Goal: Information Seeking & Learning: Find contact information

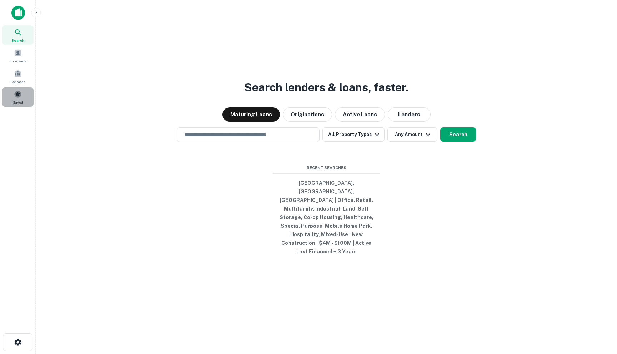
click at [15, 100] on span "Saved" at bounding box center [18, 103] width 10 height 6
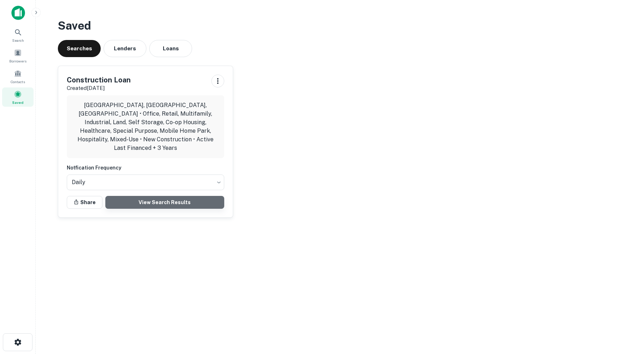
click at [146, 196] on link "View Search Results" at bounding box center [164, 202] width 119 height 13
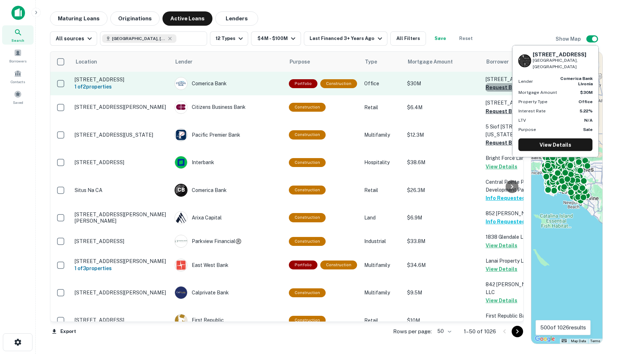
click at [495, 92] on button "Request Borrower Info" at bounding box center [514, 87] width 58 height 9
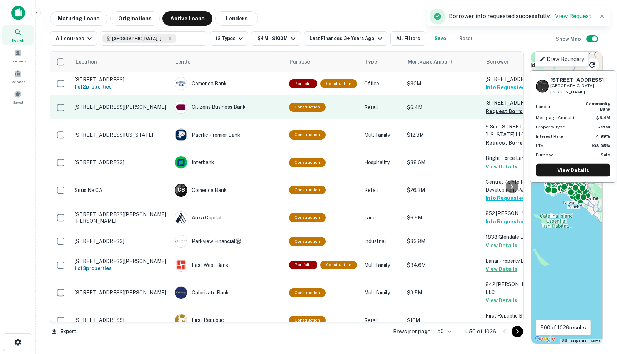
click at [489, 116] on button "Request Borrower Info" at bounding box center [514, 111] width 58 height 9
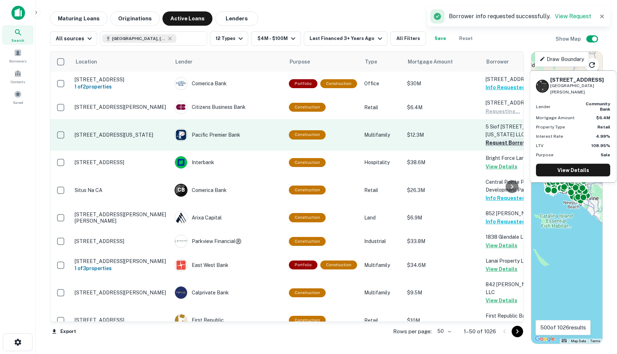
click at [486, 142] on button "Request Borrower Info" at bounding box center [514, 142] width 58 height 9
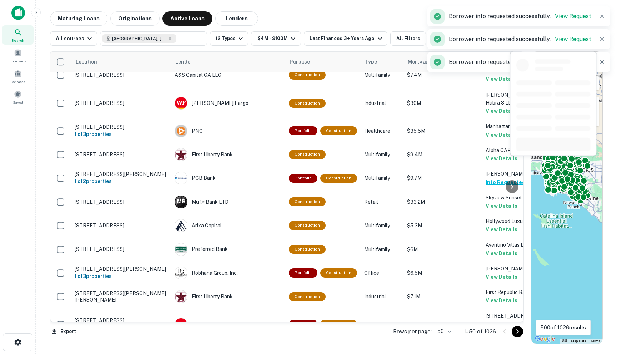
scroll to position [1018, 0]
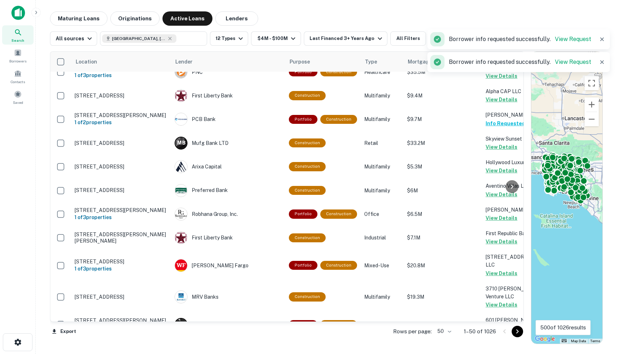
click at [439, 330] on body "Search Borrowers Contacts Saved Maturing Loans Originations Active Loans Lender…" at bounding box center [308, 177] width 617 height 354
click at [444, 341] on li "100" at bounding box center [444, 339] width 21 height 13
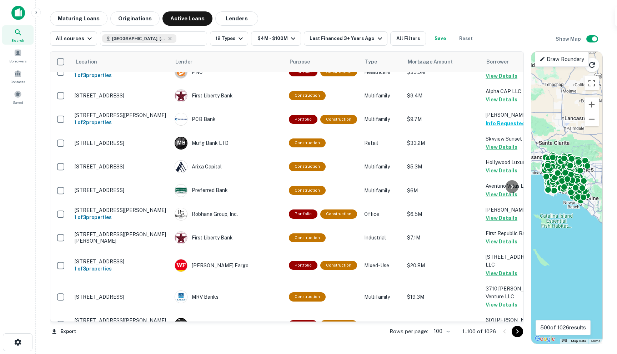
click at [517, 334] on icon "Go to next page" at bounding box center [517, 331] width 9 height 9
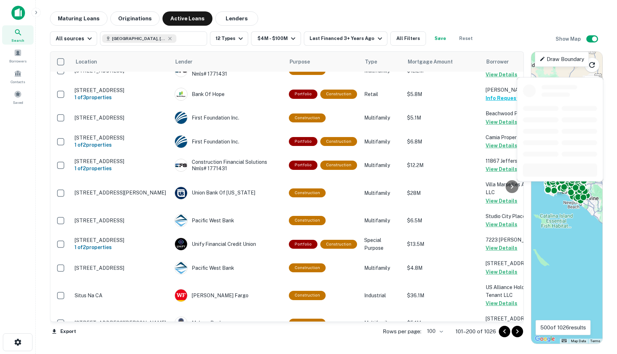
scroll to position [2227, 0]
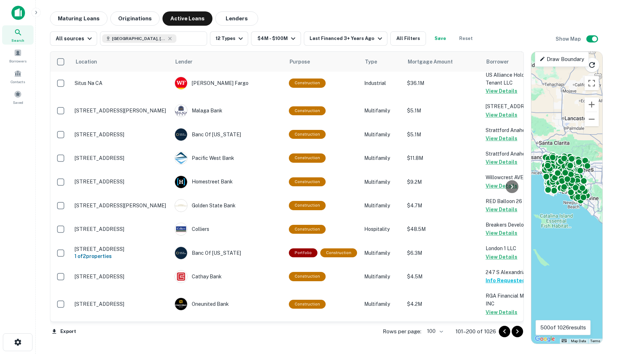
click at [515, 334] on icon "Go to next page" at bounding box center [517, 331] width 9 height 9
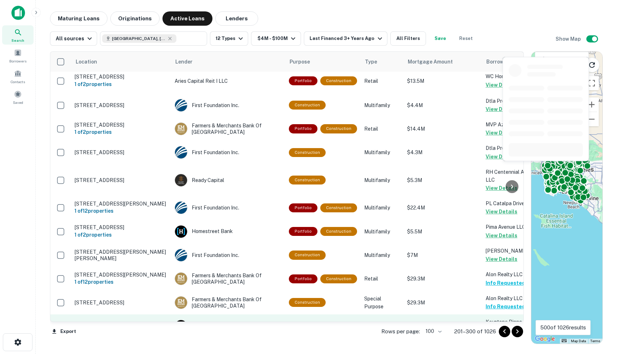
scroll to position [2317, 0]
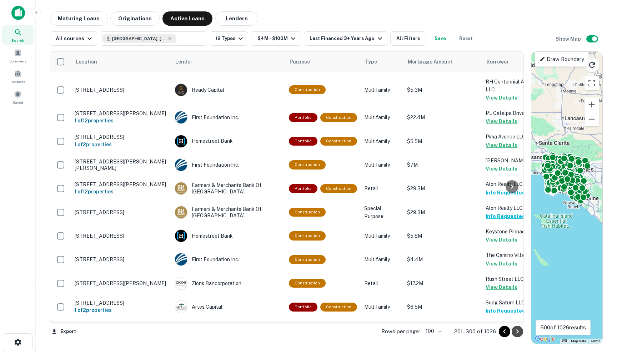
click at [517, 332] on icon "Go to next page" at bounding box center [517, 331] width 2 height 4
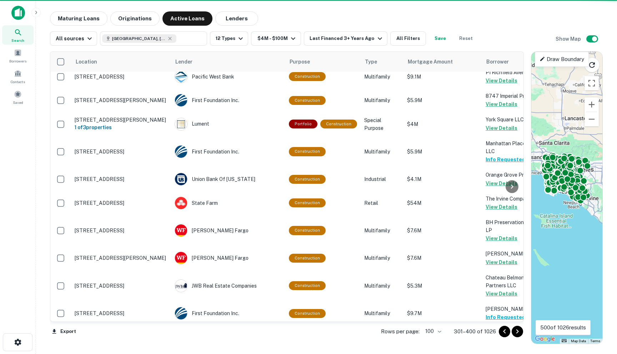
scroll to position [2299, 0]
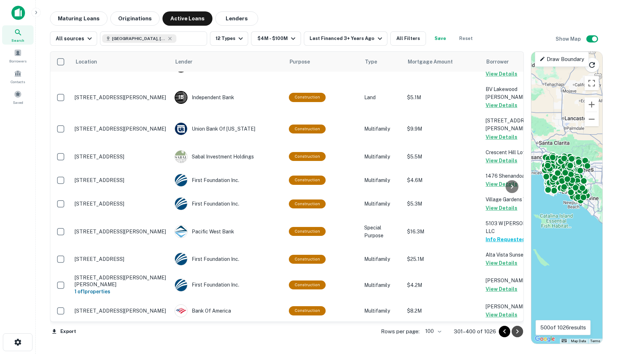
click at [514, 333] on icon "Go to next page" at bounding box center [517, 331] width 9 height 9
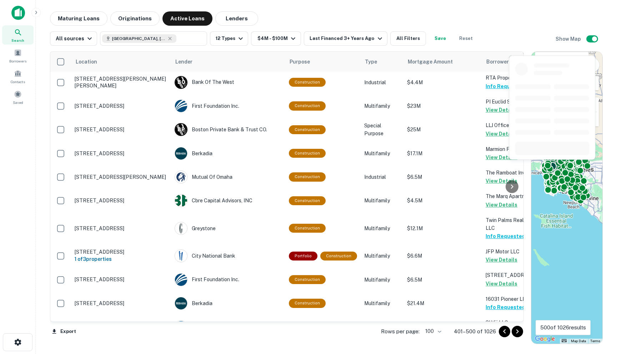
scroll to position [2296, 0]
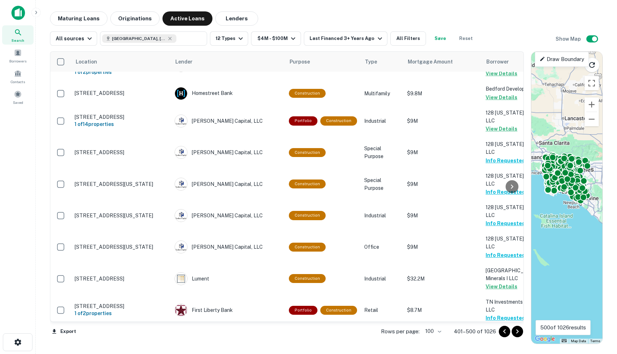
click at [519, 331] on icon "Go to next page" at bounding box center [517, 331] width 9 height 9
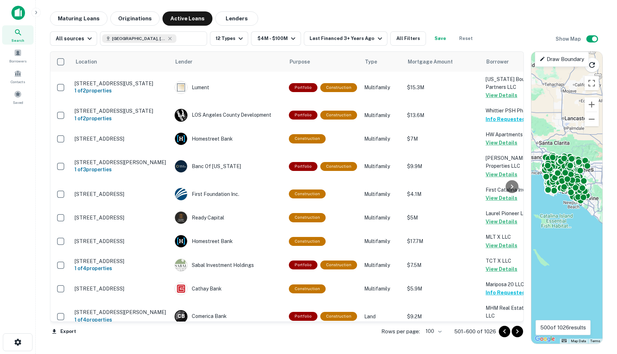
click at [520, 325] on div "Rows per page: 100 *** 501–600 of 1026" at bounding box center [448, 331] width 151 height 19
click at [520, 330] on icon "Go to next page" at bounding box center [517, 331] width 9 height 9
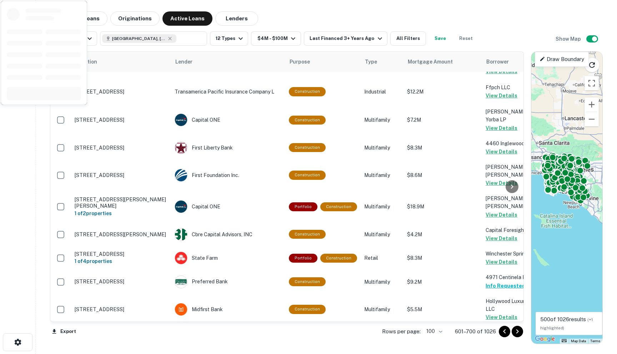
scroll to position [2351, 0]
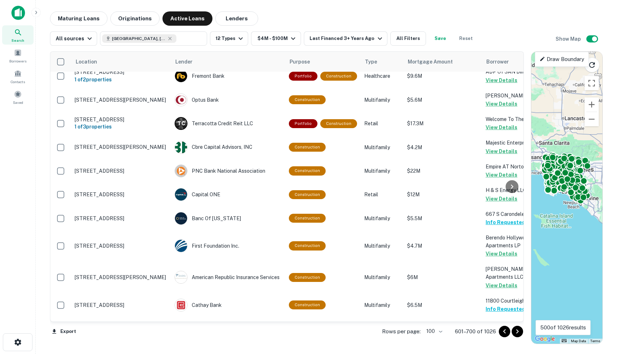
click at [514, 329] on icon "Go to next page" at bounding box center [517, 331] width 9 height 9
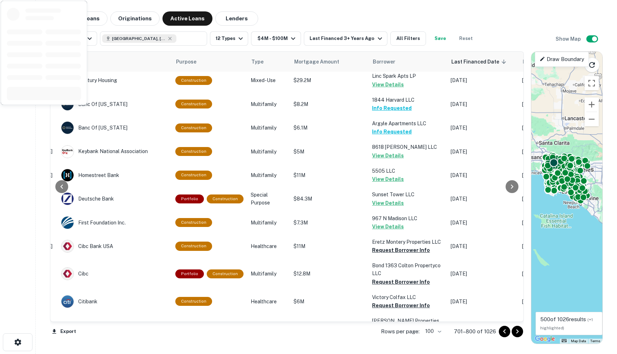
scroll to position [1458, 114]
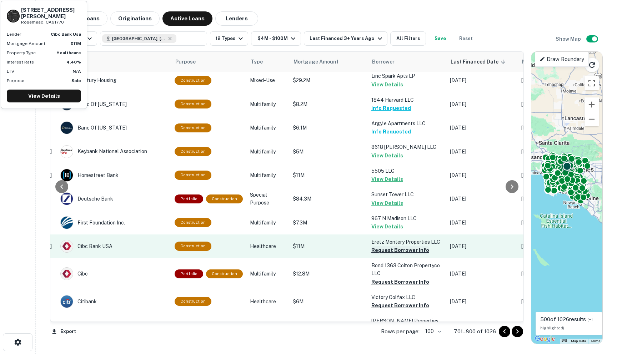
click at [371, 246] on button "Request Borrower Info" at bounding box center [400, 250] width 58 height 9
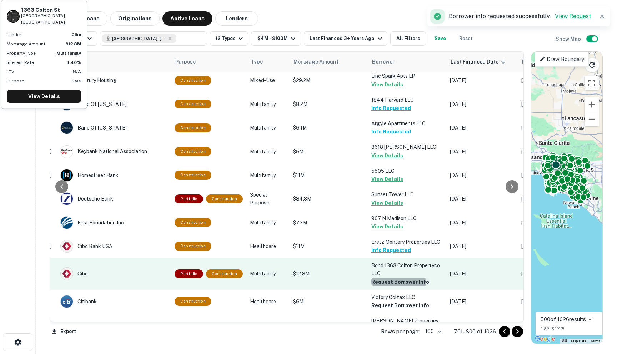
click at [374, 278] on button "Request Borrower Info" at bounding box center [400, 282] width 58 height 9
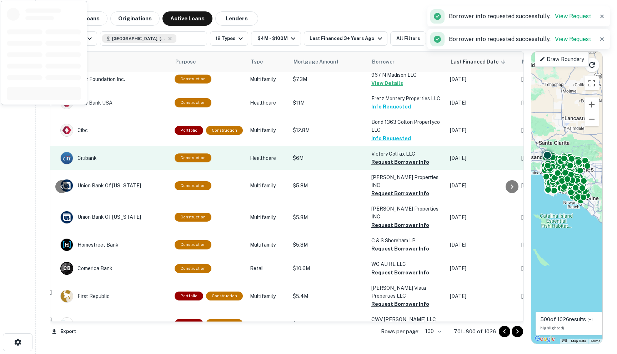
scroll to position [1621, 114]
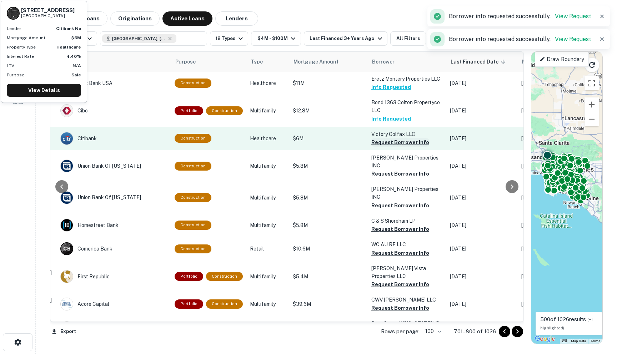
click at [377, 138] on button "Request Borrower Info" at bounding box center [400, 142] width 58 height 9
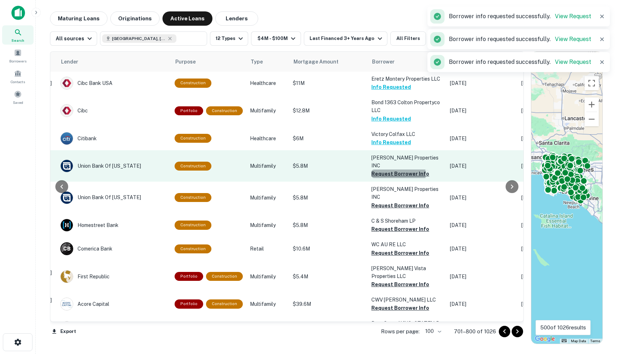
click at [378, 170] on button "Request Borrower Info" at bounding box center [400, 174] width 58 height 9
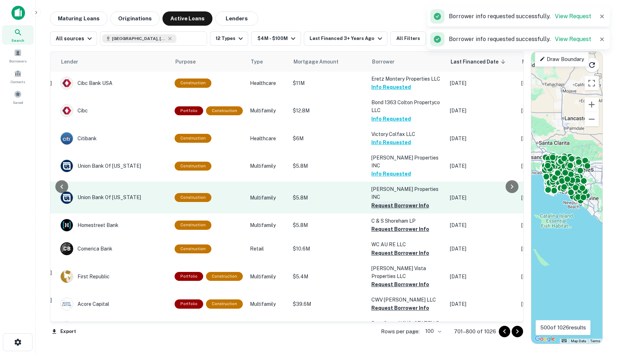
click at [376, 201] on button "Request Borrower Info" at bounding box center [400, 205] width 58 height 9
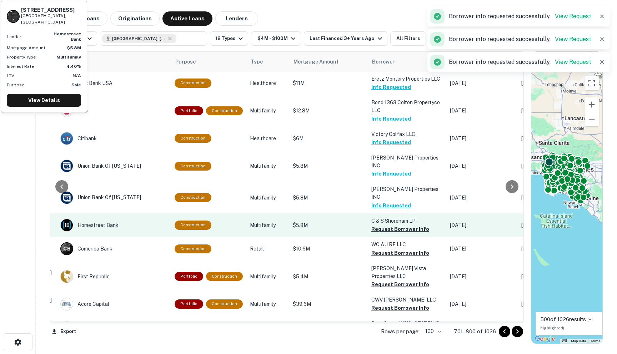
click at [376, 225] on button "Request Borrower Info" at bounding box center [400, 229] width 58 height 9
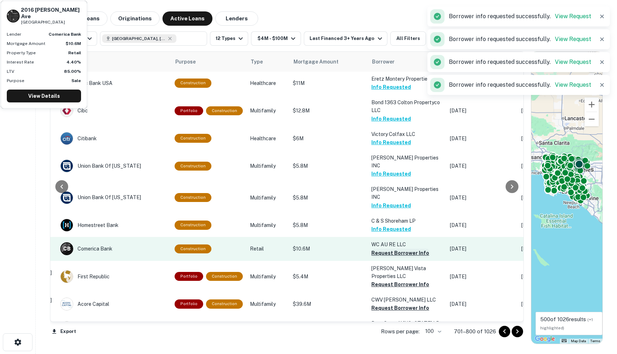
click at [379, 249] on button "Request Borrower Info" at bounding box center [400, 253] width 58 height 9
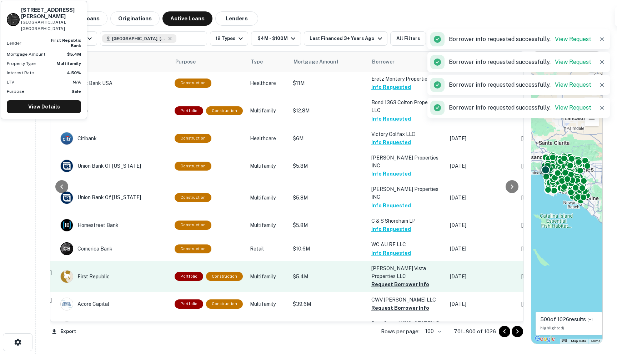
click at [378, 280] on button "Request Borrower Info" at bounding box center [400, 284] width 58 height 9
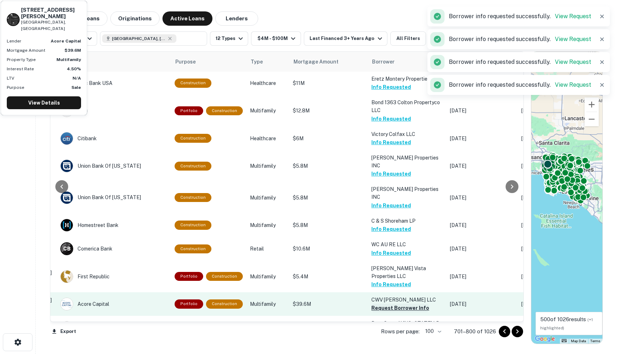
click at [377, 304] on button "Request Borrower Info" at bounding box center [400, 308] width 58 height 9
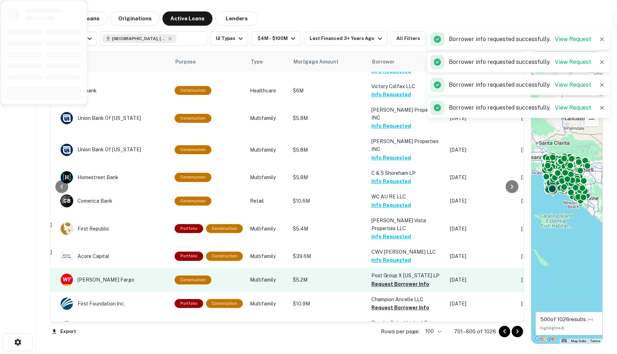
scroll to position [1673, 114]
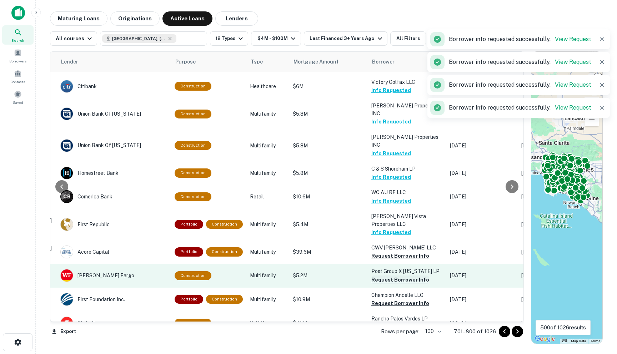
click at [376, 276] on button "Request Borrower Info" at bounding box center [400, 280] width 58 height 9
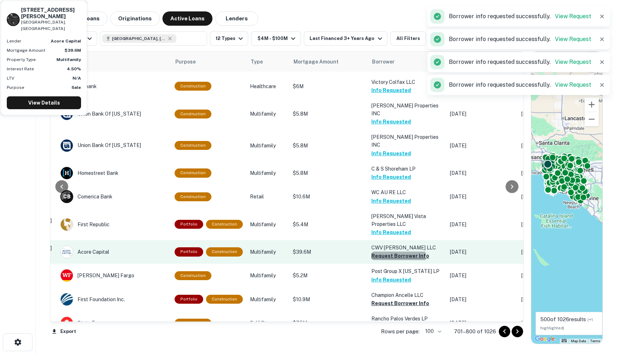
click at [381, 252] on button "Request Borrower Info" at bounding box center [400, 256] width 58 height 9
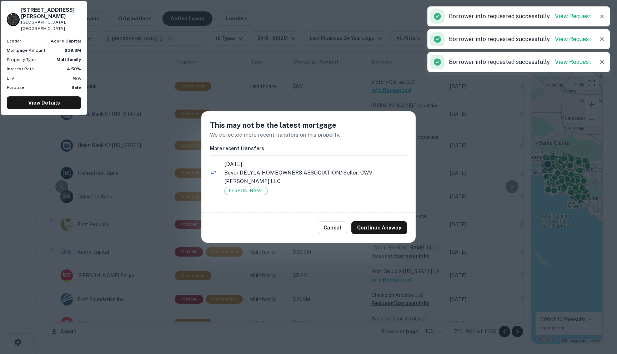
click at [379, 232] on div "Cancel Continue Anyway" at bounding box center [308, 228] width 214 height 30
click at [379, 225] on button "Continue Anyway" at bounding box center [379, 227] width 56 height 13
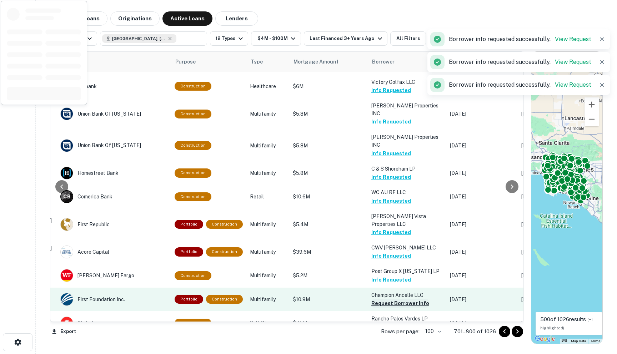
scroll to position [1748, 114]
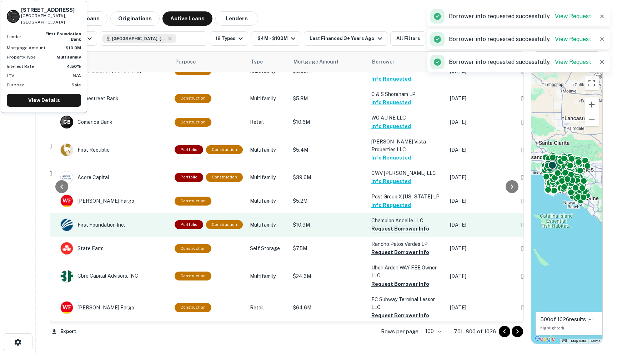
click at [384, 224] on button "Request Borrower Info" at bounding box center [400, 228] width 58 height 9
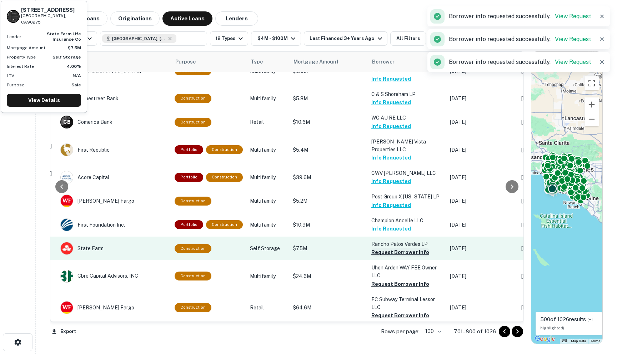
click at [379, 248] on button "Request Borrower Info" at bounding box center [400, 252] width 58 height 9
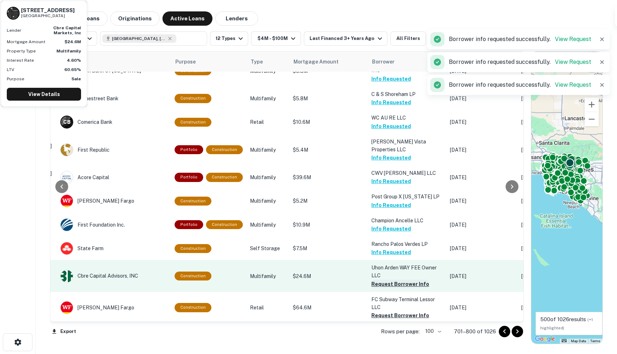
click at [374, 280] on button "Request Borrower Info" at bounding box center [400, 284] width 58 height 9
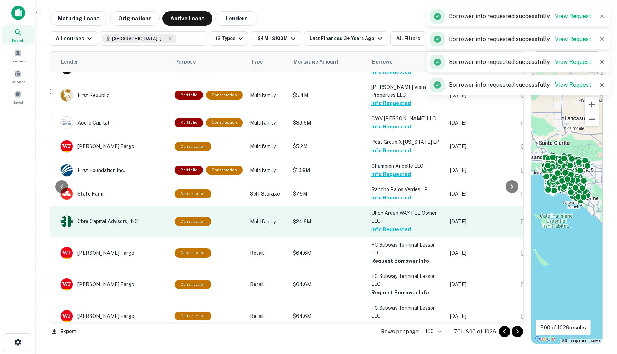
scroll to position [1823, 114]
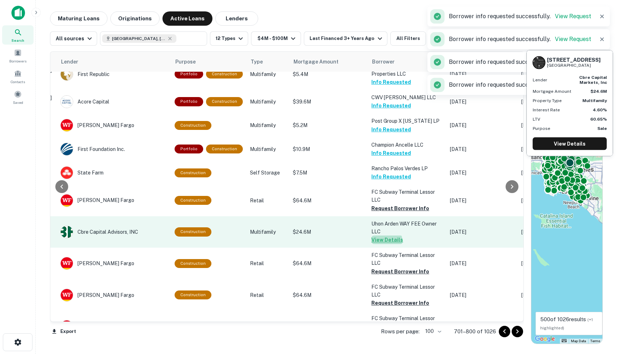
click at [377, 236] on button "View Details" at bounding box center [387, 240] width 32 height 9
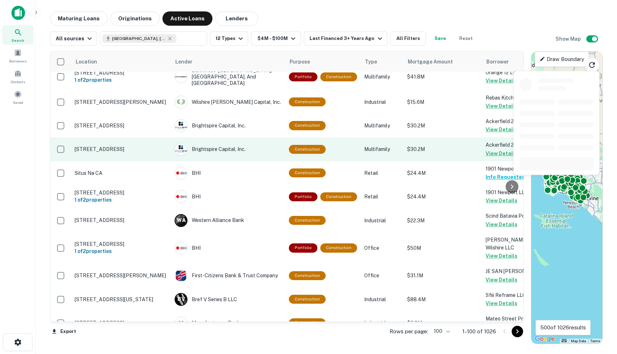
scroll to position [2266, 0]
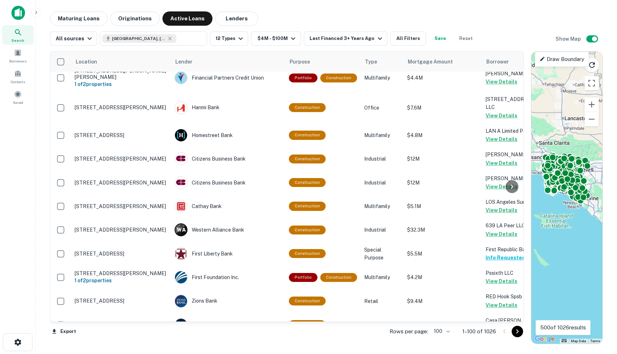
click at [517, 333] on icon "Go to next page" at bounding box center [517, 331] width 9 height 9
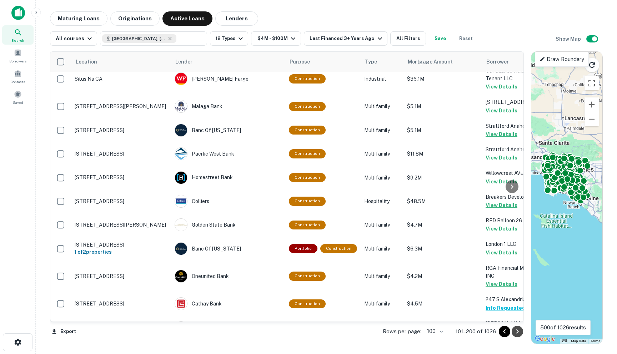
click at [517, 333] on icon "Go to next page" at bounding box center [517, 331] width 9 height 9
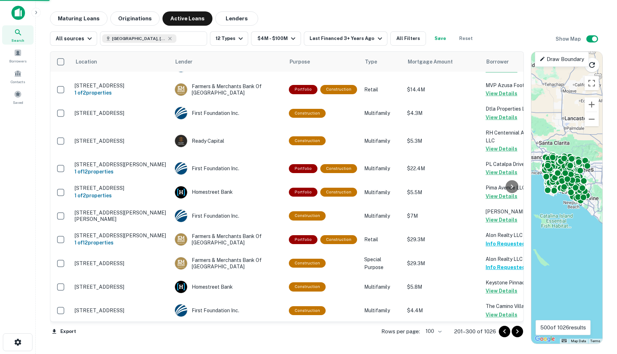
click at [517, 333] on icon "Go to next page" at bounding box center [517, 331] width 9 height 9
click at [517, 333] on div "Export Rows per page: 100 *** 201–300 of 1026" at bounding box center [287, 331] width 474 height 19
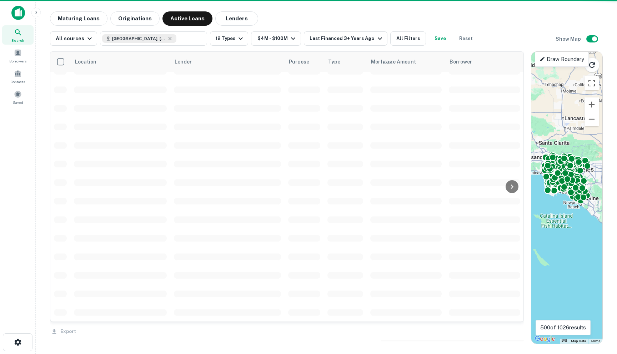
click at [517, 333] on div "Export" at bounding box center [287, 329] width 474 height 15
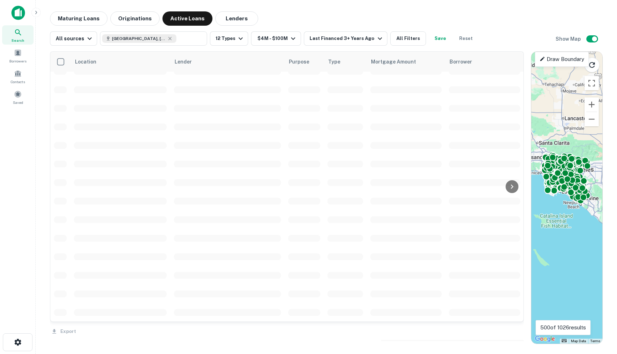
click at [517, 333] on div "Export" at bounding box center [287, 329] width 474 height 15
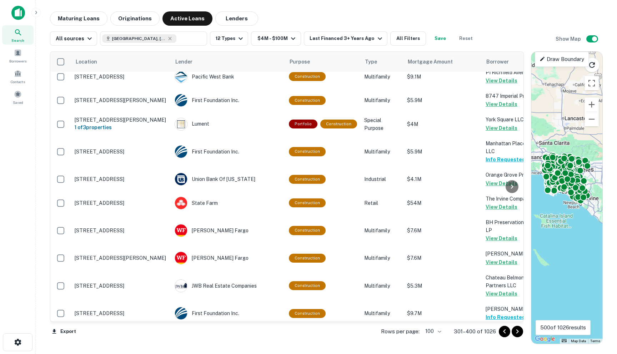
scroll to position [2266, 0]
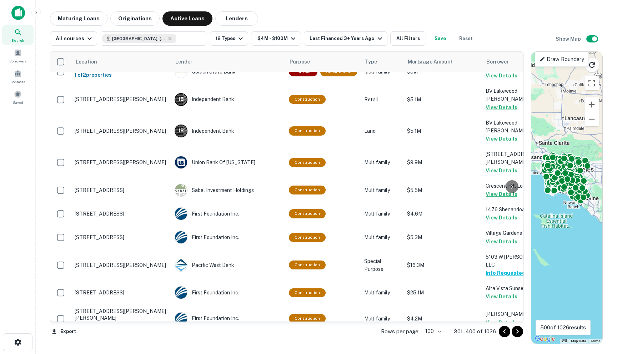
click at [519, 330] on icon "Go to next page" at bounding box center [517, 331] width 9 height 9
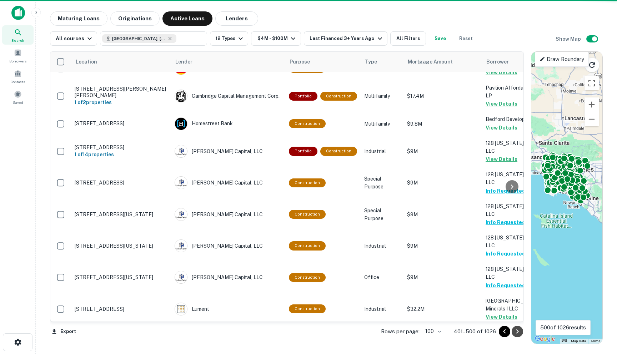
click at [519, 330] on icon "Go to next page" at bounding box center [517, 331] width 9 height 9
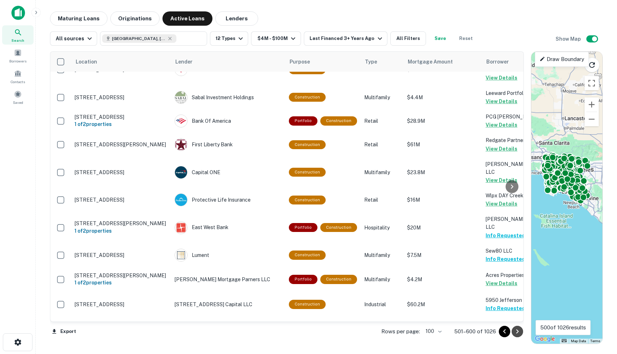
click at [519, 333] on icon "Go to next page" at bounding box center [517, 331] width 9 height 9
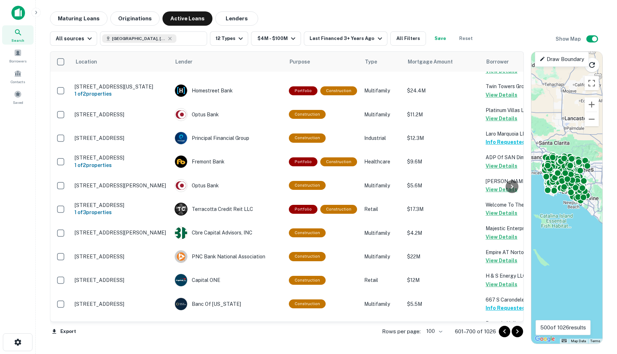
click at [519, 333] on icon "Go to next page" at bounding box center [517, 331] width 9 height 9
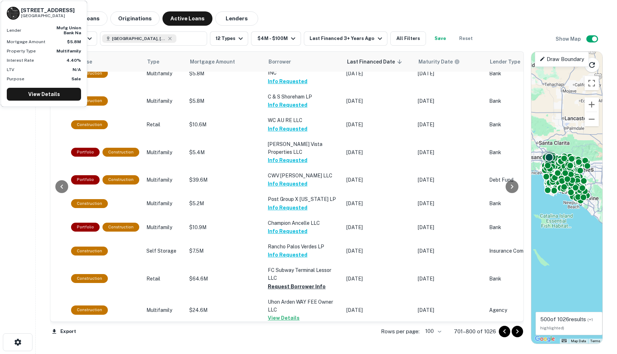
scroll to position [1785, 218]
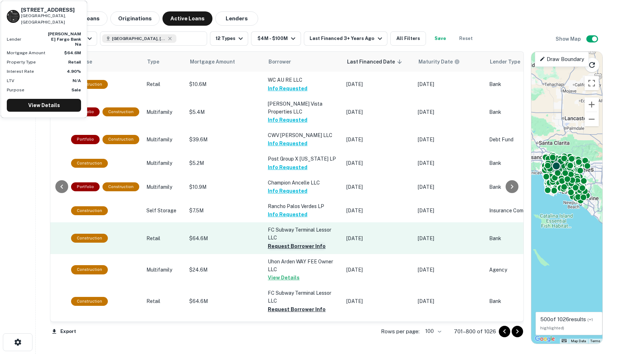
click at [291, 242] on button "Request Borrower Info" at bounding box center [297, 246] width 58 height 9
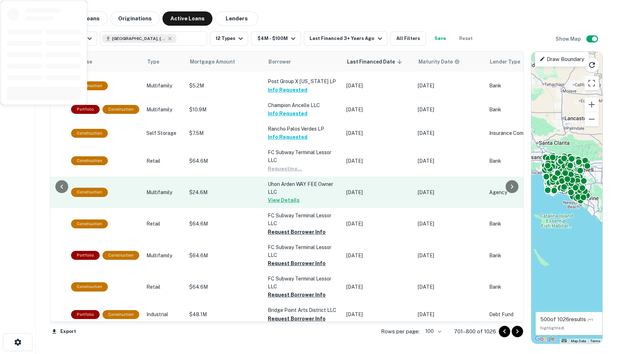
scroll to position [1867, 218]
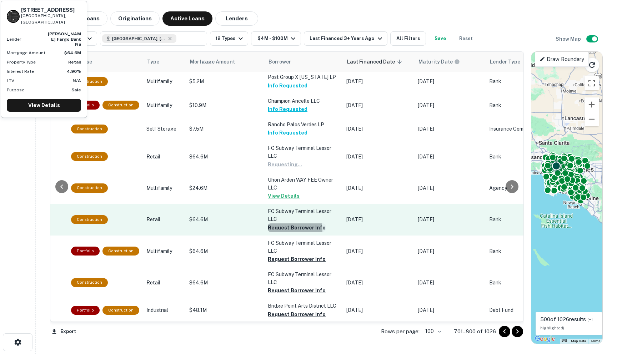
click at [283, 223] on button "Request Borrower Info" at bounding box center [297, 227] width 58 height 9
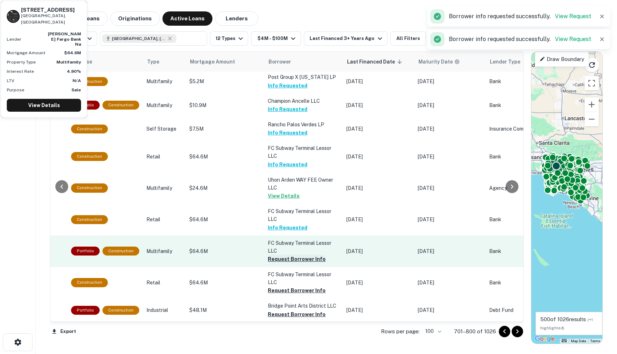
click at [280, 255] on button "Request Borrower Info" at bounding box center [297, 259] width 58 height 9
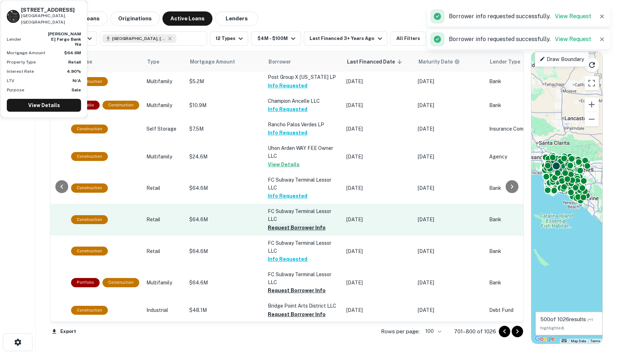
click at [282, 223] on button "Request Borrower Info" at bounding box center [297, 227] width 58 height 9
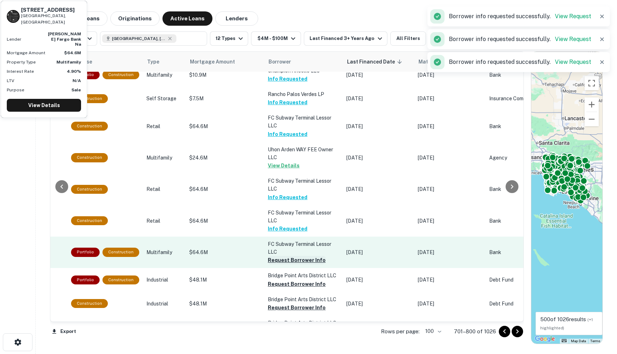
scroll to position [1903, 218]
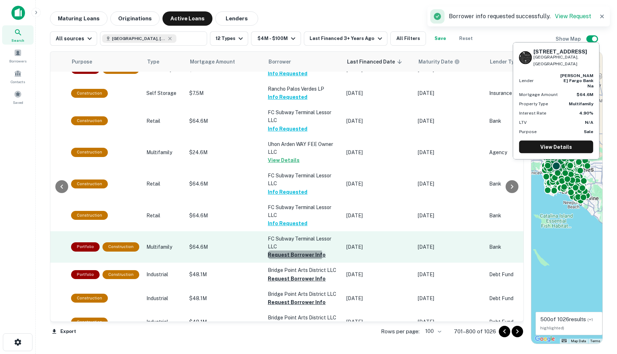
click at [286, 251] on button "Request Borrower Info" at bounding box center [297, 255] width 58 height 9
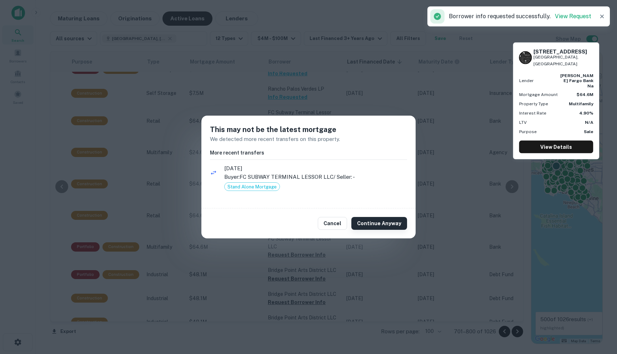
click at [373, 218] on button "Continue Anyway" at bounding box center [379, 223] width 56 height 13
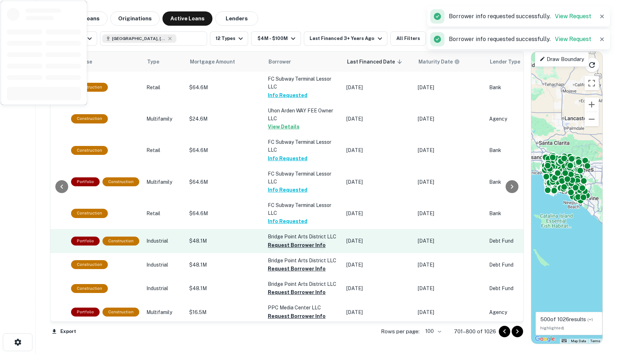
scroll to position [1942, 218]
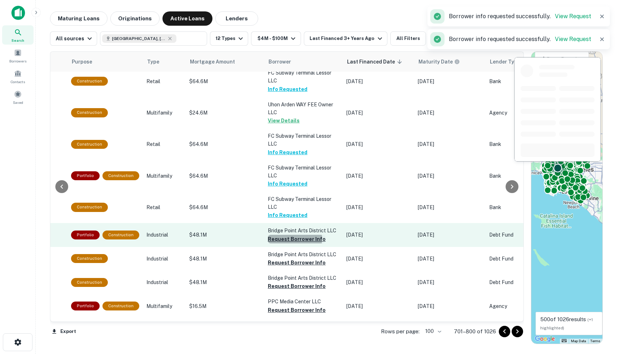
click at [283, 235] on button "Request Borrower Info" at bounding box center [297, 239] width 58 height 9
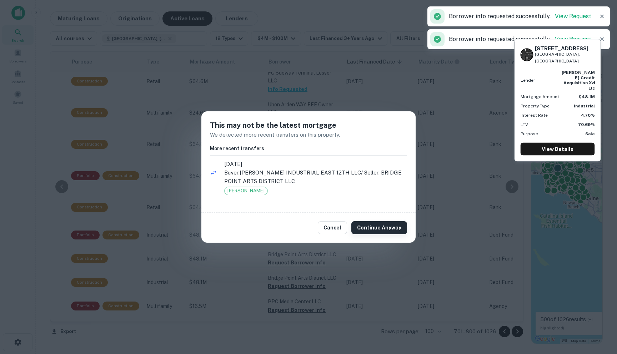
click at [390, 228] on button "Continue Anyway" at bounding box center [379, 227] width 56 height 13
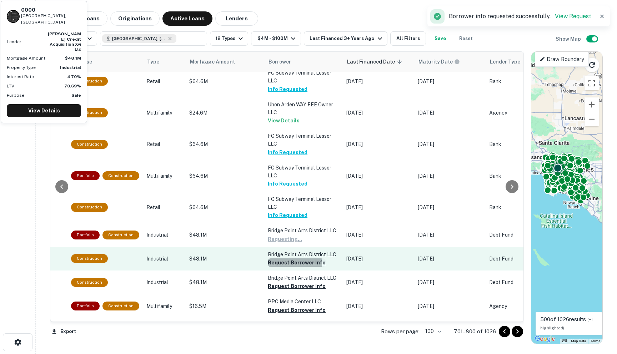
click at [282, 258] on button "Request Borrower Info" at bounding box center [297, 262] width 58 height 9
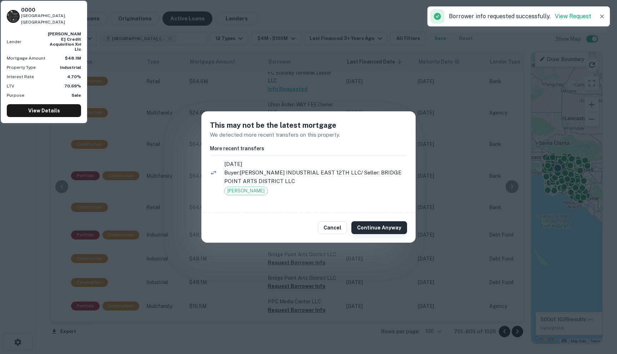
click at [386, 225] on button "Continue Anyway" at bounding box center [379, 227] width 56 height 13
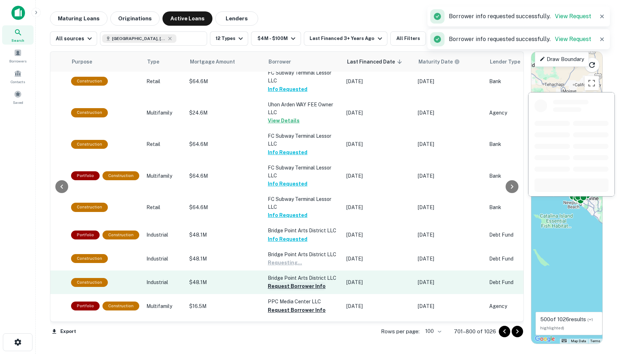
scroll to position [1977, 218]
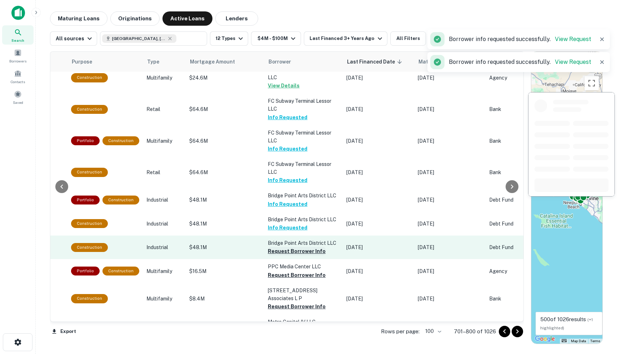
click at [283, 247] on button "Request Borrower Info" at bounding box center [297, 251] width 58 height 9
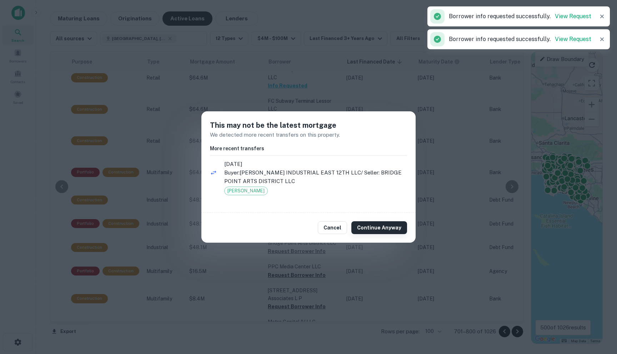
click at [369, 231] on button "Continue Anyway" at bounding box center [379, 227] width 56 height 13
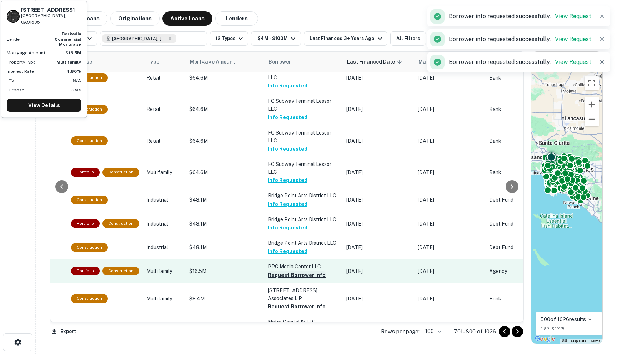
click at [276, 271] on button "Request Borrower Info" at bounding box center [297, 275] width 58 height 9
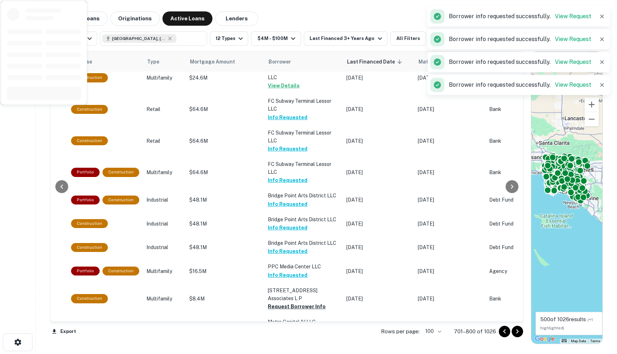
scroll to position [2053, 218]
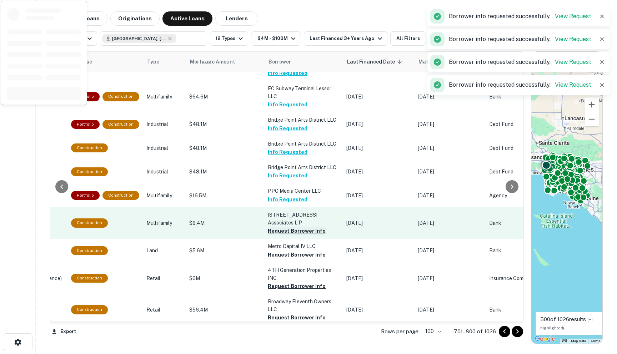
click at [275, 227] on button "Request Borrower Info" at bounding box center [297, 231] width 58 height 9
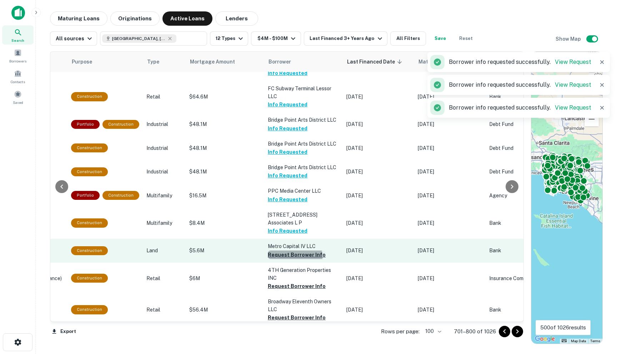
click at [281, 251] on button "Request Borrower Info" at bounding box center [297, 255] width 58 height 9
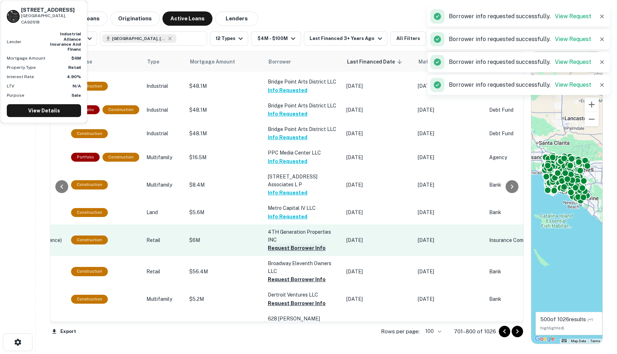
scroll to position [2107, 218]
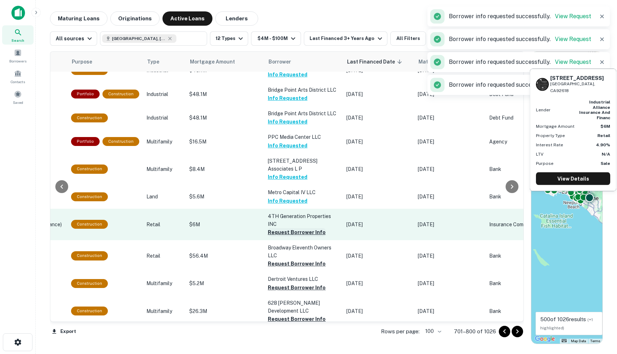
click at [282, 228] on button "Request Borrower Info" at bounding box center [297, 232] width 58 height 9
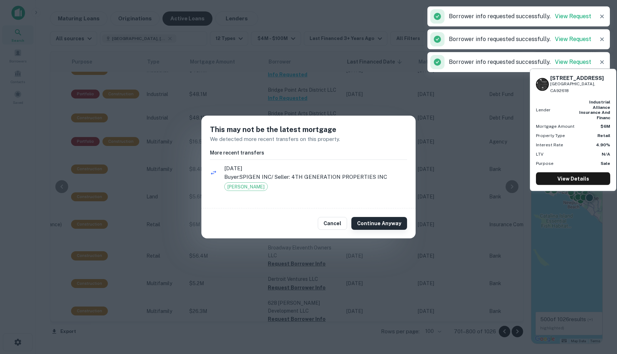
click at [369, 229] on button "Continue Anyway" at bounding box center [379, 223] width 56 height 13
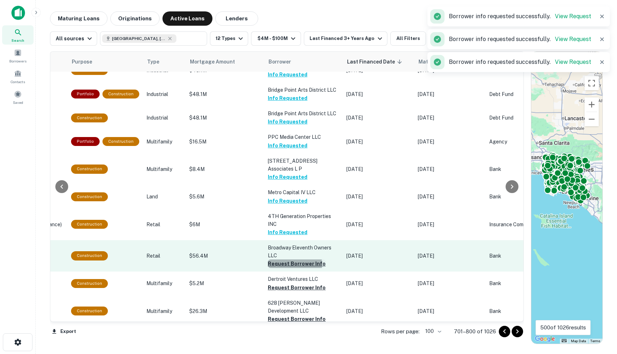
click at [283, 259] on button "Request Borrower Info" at bounding box center [297, 263] width 58 height 9
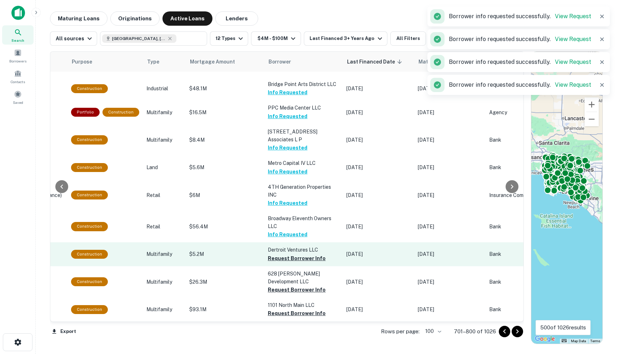
scroll to position [2154, 218]
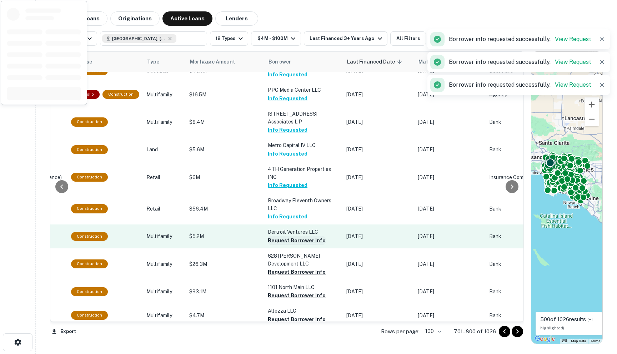
click at [276, 236] on button "Request Borrower Info" at bounding box center [297, 240] width 58 height 9
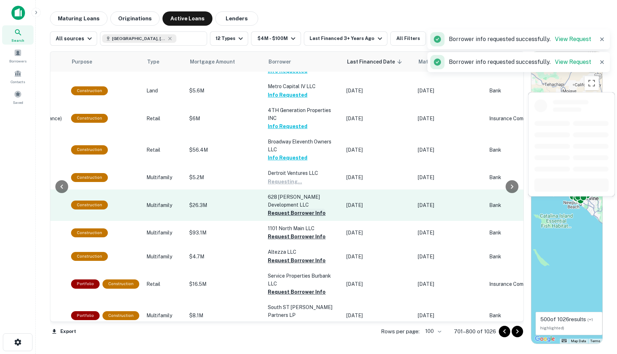
scroll to position [2213, 218]
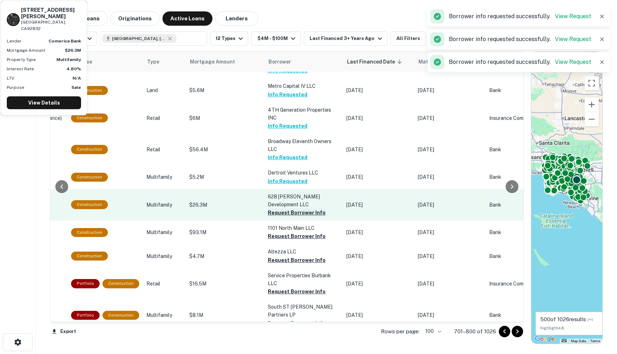
click at [277, 208] on button "Request Borrower Info" at bounding box center [297, 212] width 58 height 9
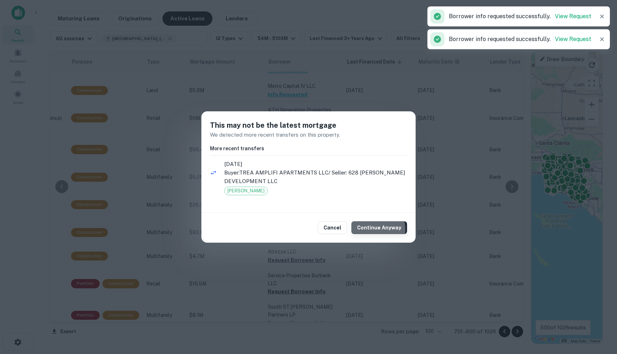
click at [365, 229] on button "Continue Anyway" at bounding box center [379, 227] width 56 height 13
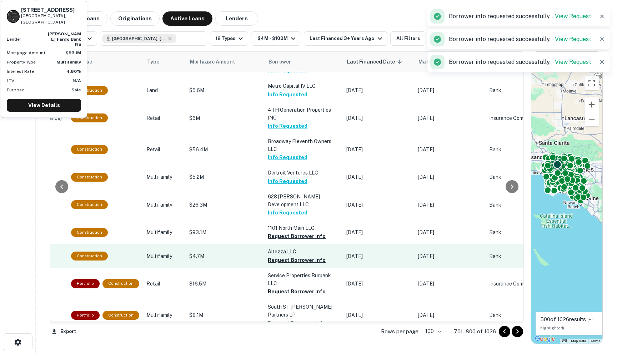
click at [274, 232] on button "Request Borrower Info" at bounding box center [297, 236] width 58 height 9
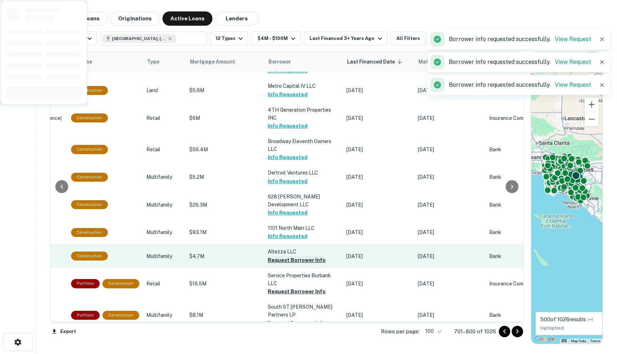
click at [273, 256] on button "Request Borrower Info" at bounding box center [297, 260] width 58 height 9
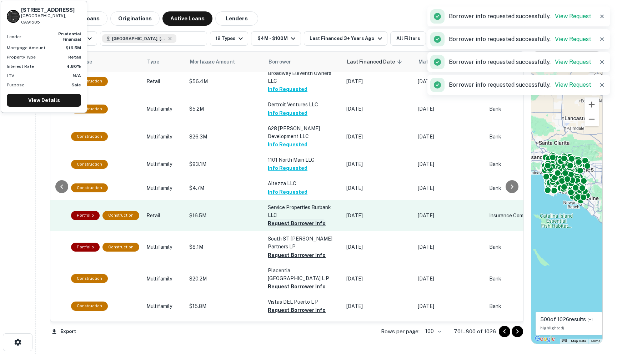
scroll to position [2284, 218]
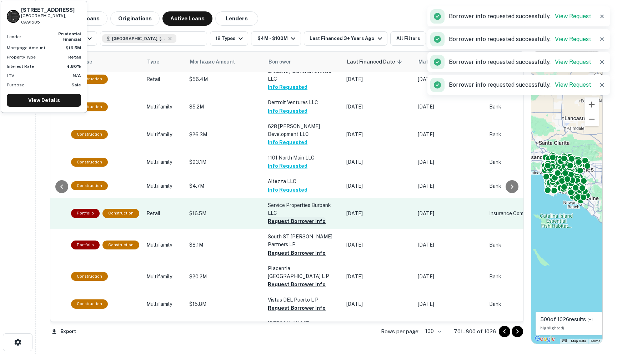
click at [272, 217] on button "Request Borrower Info" at bounding box center [297, 221] width 58 height 9
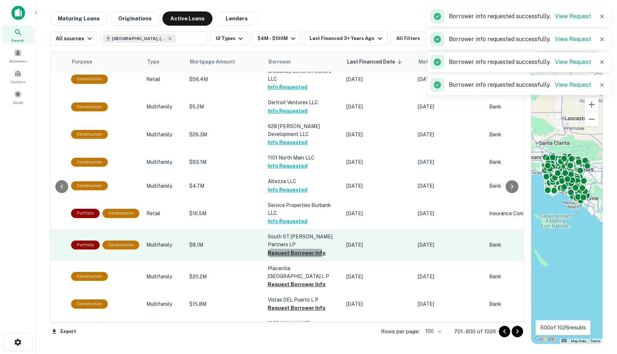
click at [277, 249] on button "Request Borrower Info" at bounding box center [297, 253] width 58 height 9
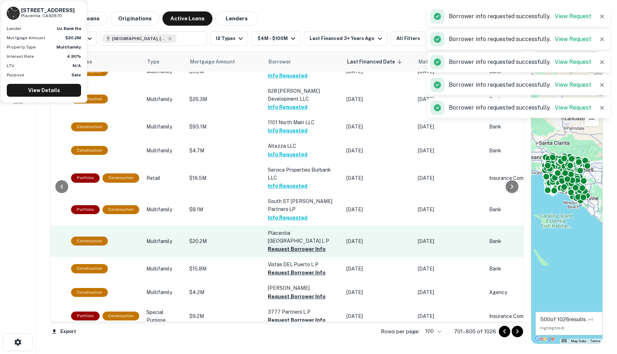
scroll to position [2319, 218]
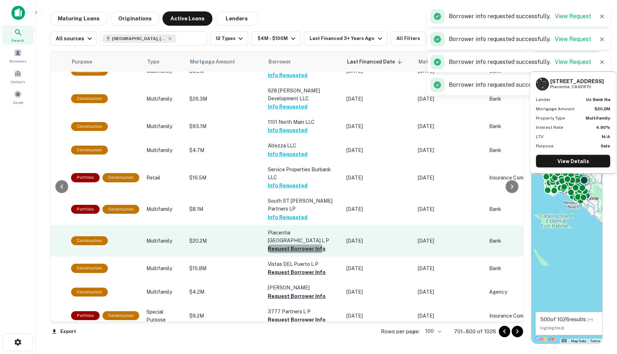
click at [278, 244] on button "Request Borrower Info" at bounding box center [297, 248] width 58 height 9
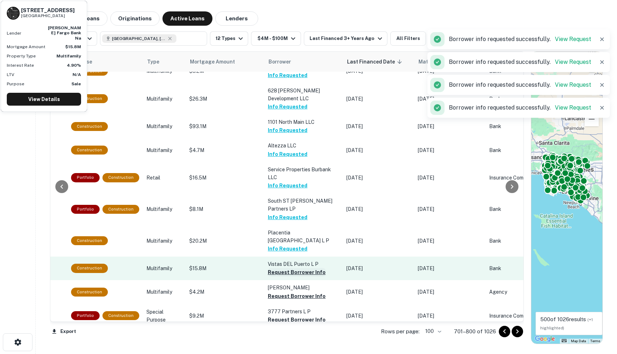
click at [283, 268] on button "Request Borrower Info" at bounding box center [297, 272] width 58 height 9
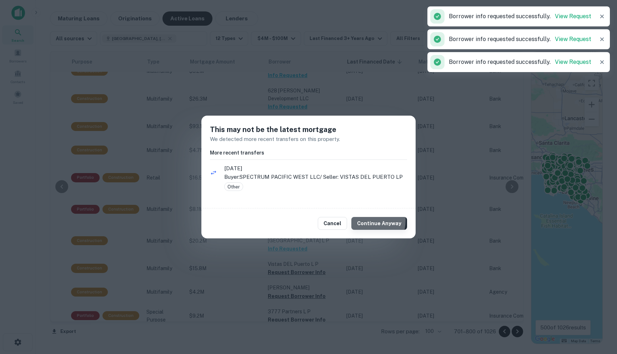
click at [362, 220] on button "Continue Anyway" at bounding box center [379, 223] width 56 height 13
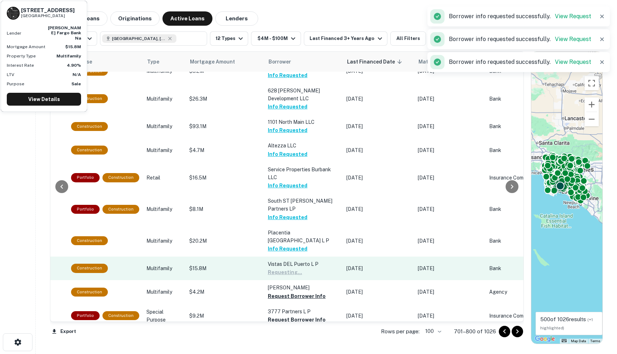
scroll to position [2337, 218]
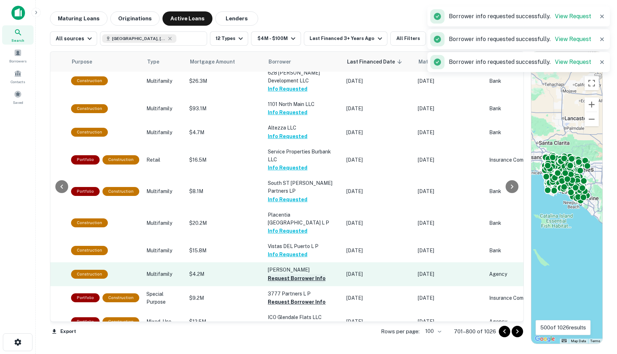
click at [279, 274] on button "Request Borrower Info" at bounding box center [297, 278] width 58 height 9
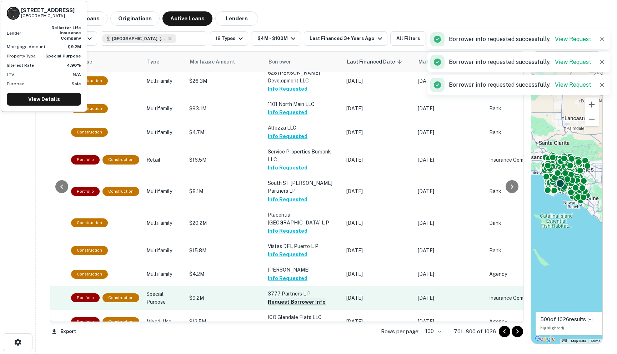
click at [277, 298] on button "Request Borrower Info" at bounding box center [297, 302] width 58 height 9
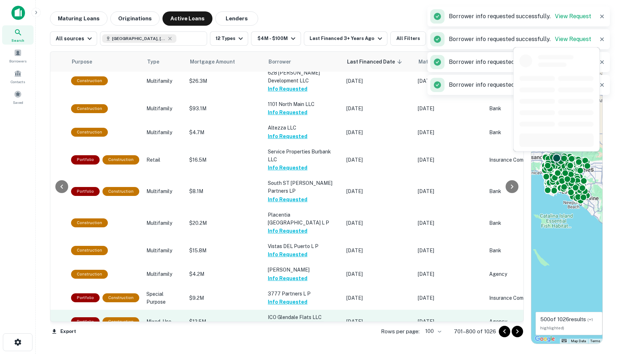
click at [278, 321] on button "Request Borrower Info" at bounding box center [297, 325] width 58 height 9
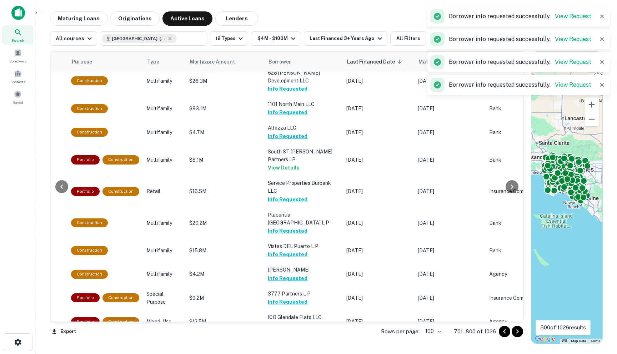
click at [276, 345] on button "Request Borrower Info" at bounding box center [297, 349] width 58 height 9
click at [520, 334] on icon "Go to next page" at bounding box center [517, 331] width 9 height 9
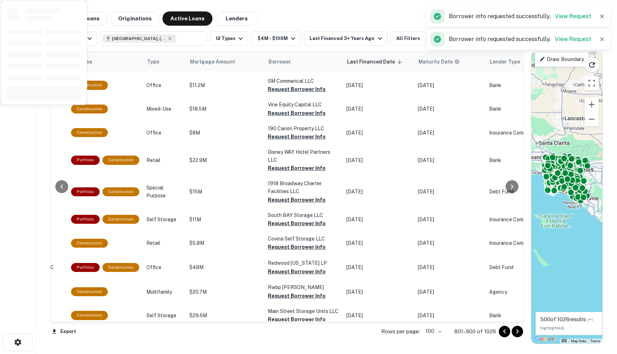
scroll to position [0, 218]
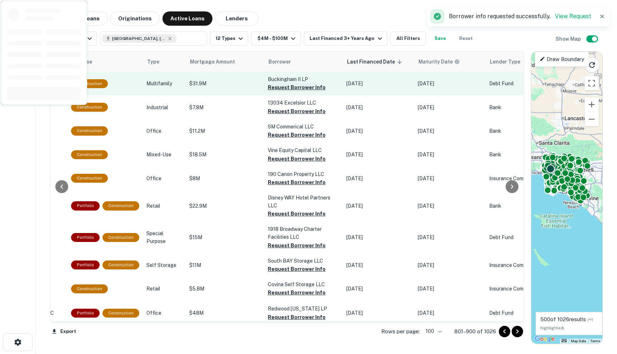
click at [285, 90] on button "Request Borrower Info" at bounding box center [297, 87] width 58 height 9
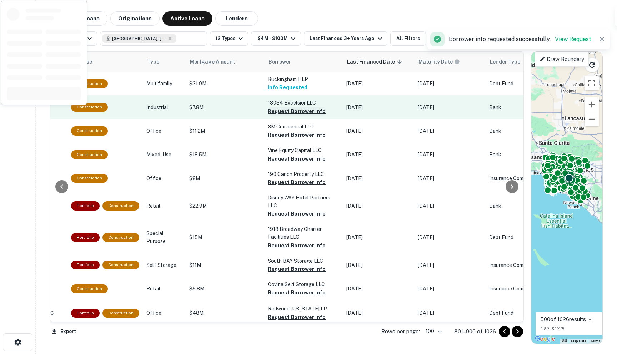
click at [283, 113] on button "Request Borrower Info" at bounding box center [297, 111] width 58 height 9
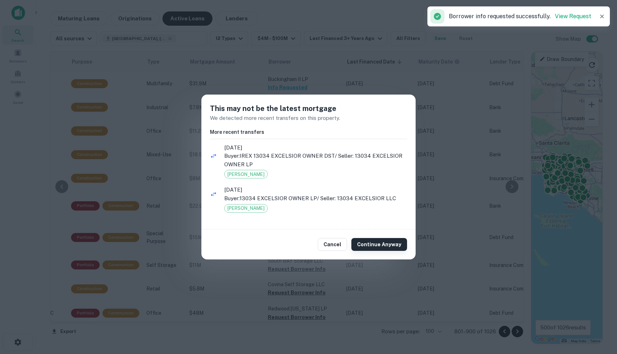
click at [385, 249] on button "Continue Anyway" at bounding box center [379, 244] width 56 height 13
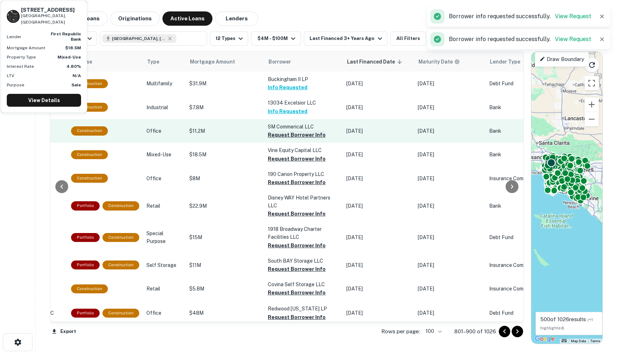
click at [290, 137] on button "Request Borrower Info" at bounding box center [297, 135] width 58 height 9
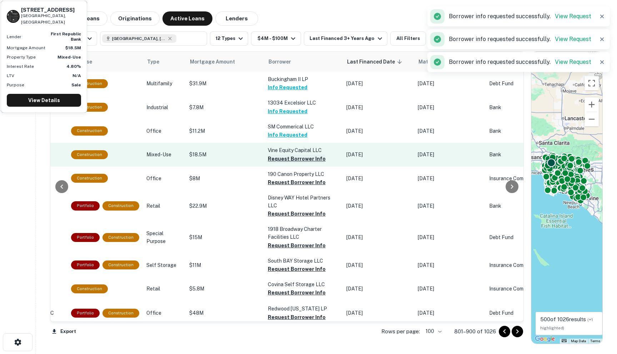
click at [282, 159] on button "Request Borrower Info" at bounding box center [297, 159] width 58 height 9
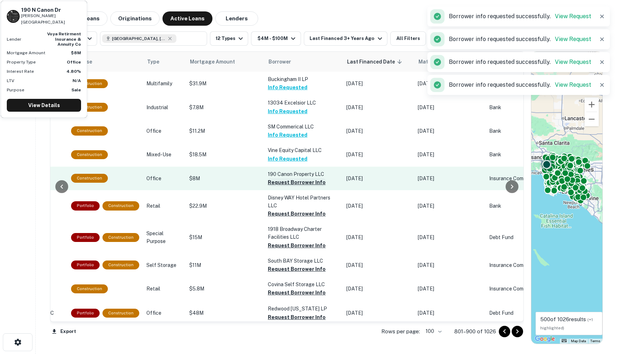
click at [279, 182] on button "Request Borrower Info" at bounding box center [297, 182] width 58 height 9
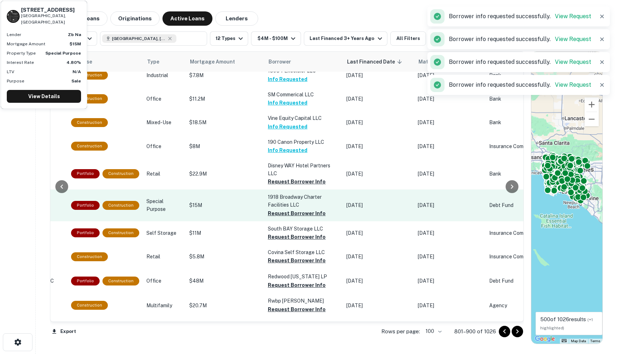
scroll to position [42, 218]
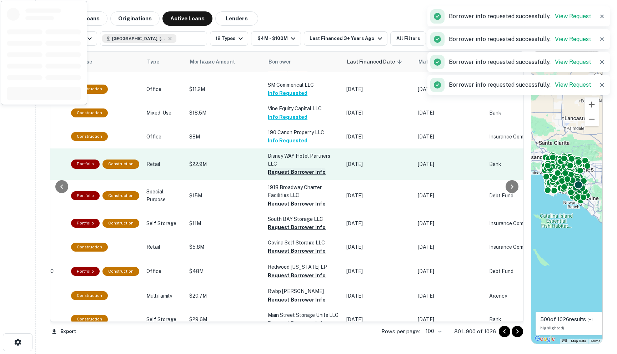
click at [279, 174] on button "Request Borrower Info" at bounding box center [297, 172] width 58 height 9
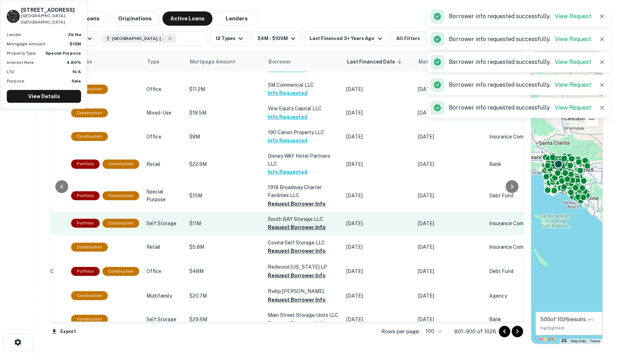
click at [278, 204] on button "Request Borrower Info" at bounding box center [297, 203] width 58 height 9
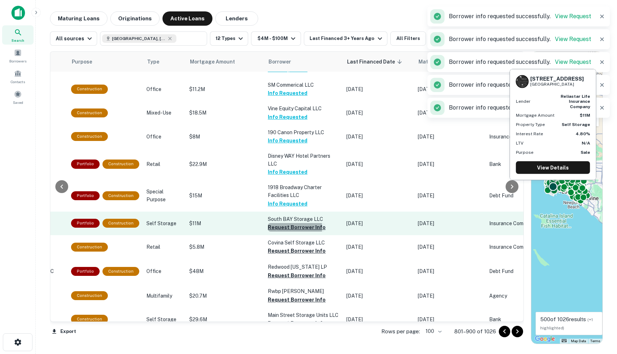
click at [276, 228] on button "Request Borrower Info" at bounding box center [297, 227] width 58 height 9
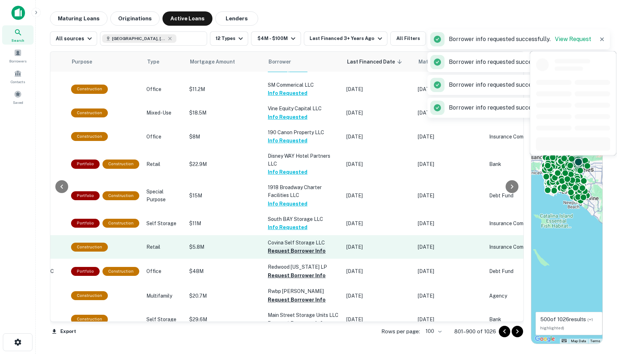
click at [279, 249] on button "Request Borrower Info" at bounding box center [297, 251] width 58 height 9
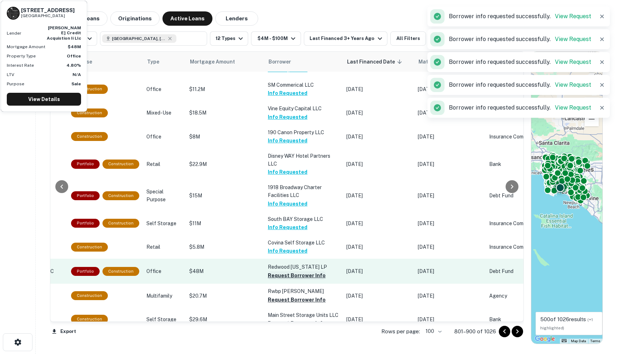
click at [283, 276] on button "Request Borrower Info" at bounding box center [297, 275] width 58 height 9
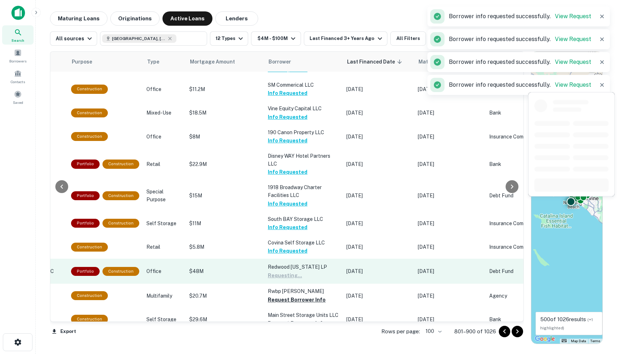
scroll to position [111, 218]
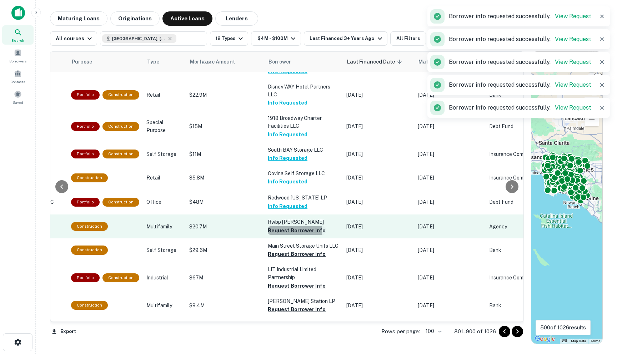
click at [275, 229] on button "Request Borrower Info" at bounding box center [297, 230] width 58 height 9
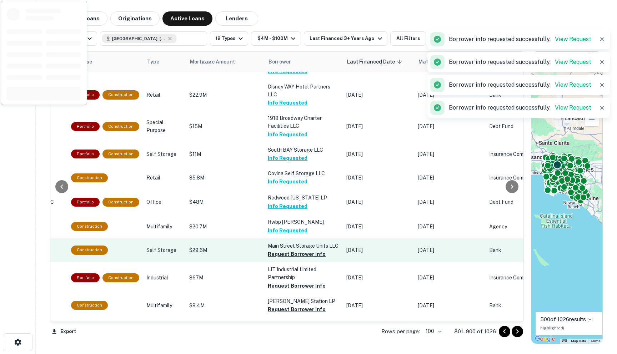
click at [275, 255] on button "Request Borrower Info" at bounding box center [297, 254] width 58 height 9
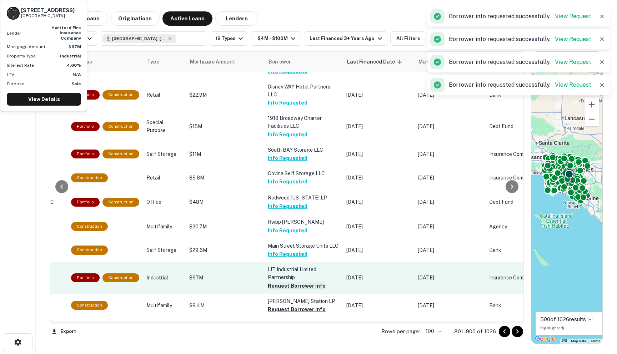
click at [276, 287] on button "Request Borrower Info" at bounding box center [297, 286] width 58 height 9
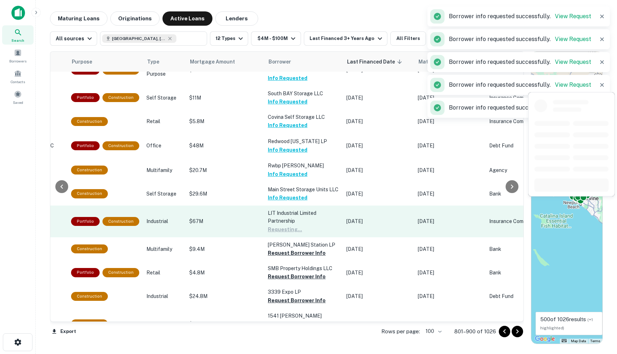
scroll to position [181, 218]
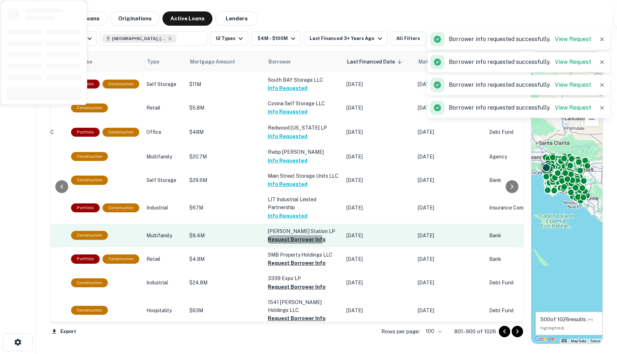
click at [278, 242] on button "Request Borrower Info" at bounding box center [297, 239] width 58 height 9
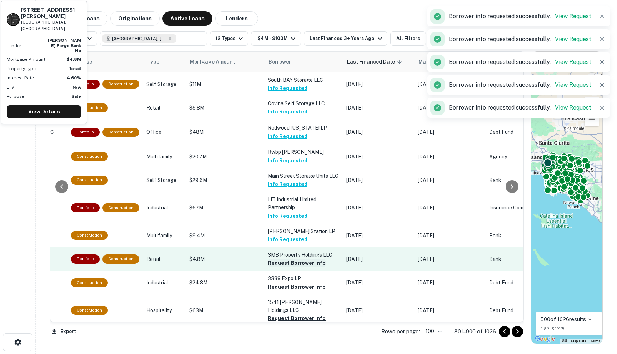
click at [276, 267] on button "Request Borrower Info" at bounding box center [297, 263] width 58 height 9
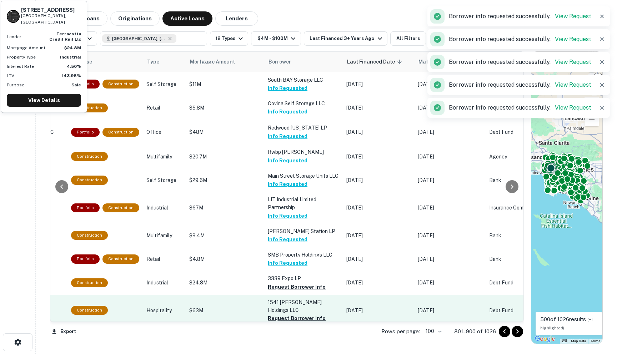
click at [278, 291] on button "Request Borrower Info" at bounding box center [297, 287] width 58 height 9
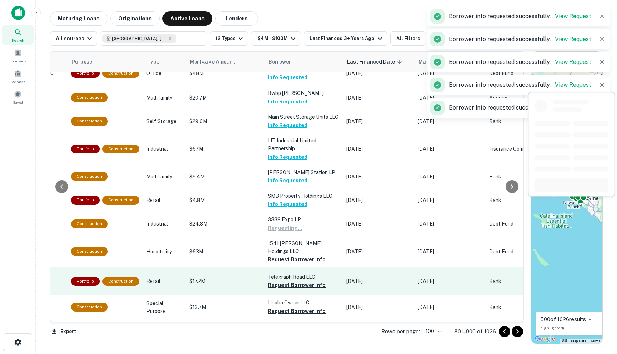
scroll to position [241, 218]
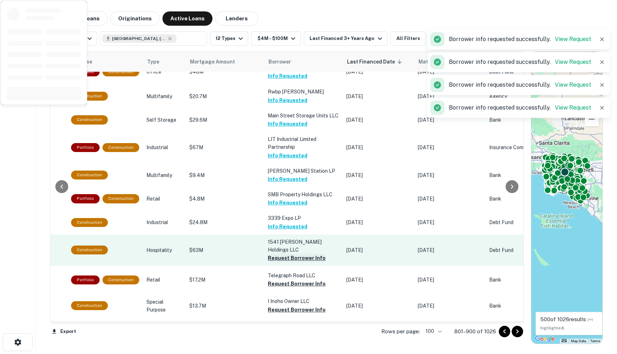
click at [278, 257] on button "Request Borrower Info" at bounding box center [297, 258] width 58 height 9
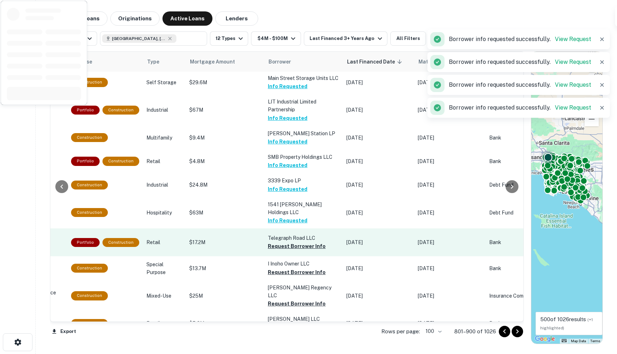
scroll to position [280, 218]
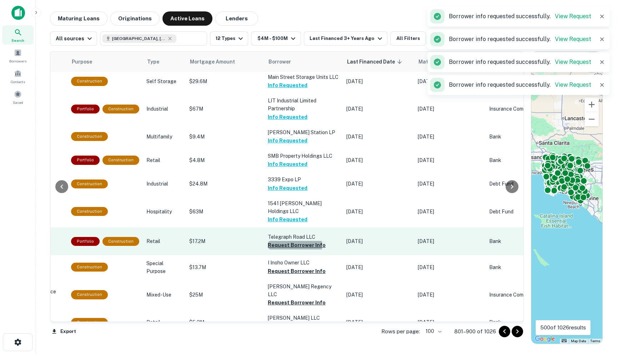
click at [276, 244] on button "Request Borrower Info" at bounding box center [297, 245] width 58 height 9
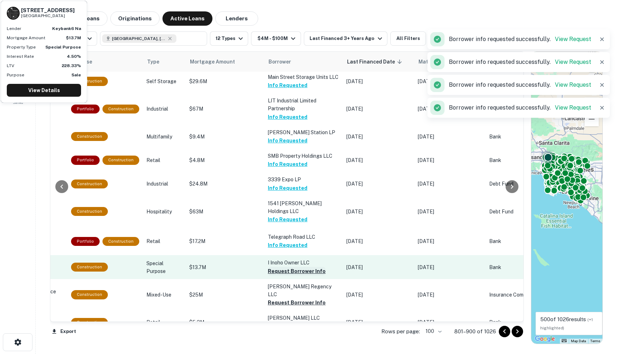
click at [274, 267] on button "Request Borrower Info" at bounding box center [297, 271] width 58 height 9
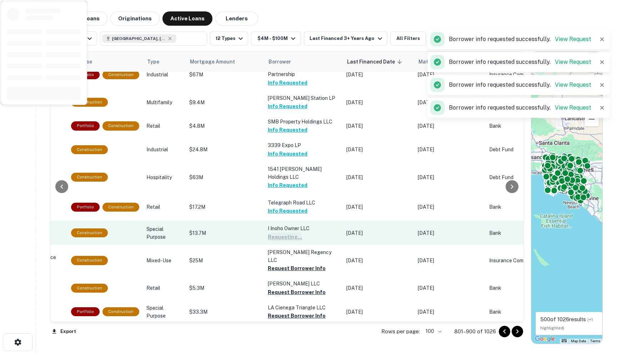
scroll to position [324, 218]
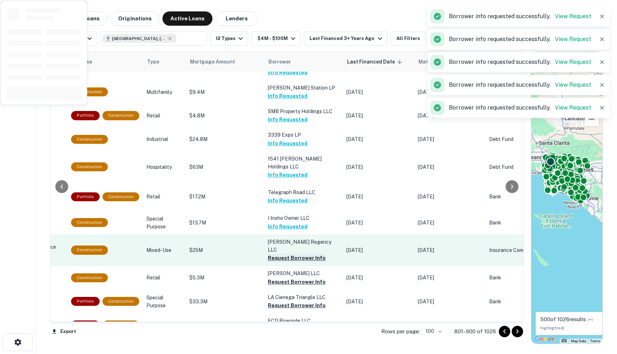
click at [273, 254] on button "Request Borrower Info" at bounding box center [297, 258] width 58 height 9
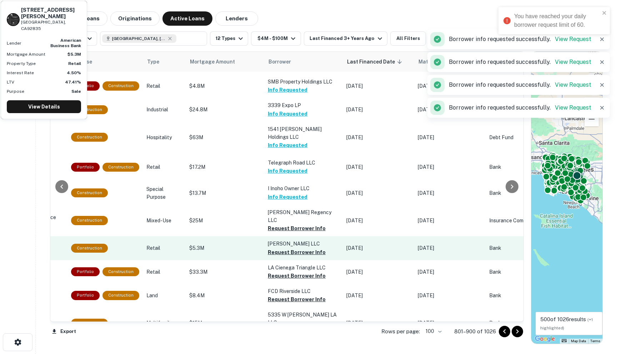
scroll to position [359, 218]
